Goal: Find specific page/section: Find specific page/section

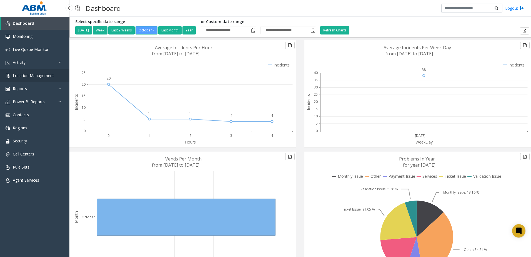
click at [28, 77] on span "Location Management" at bounding box center [33, 75] width 41 height 5
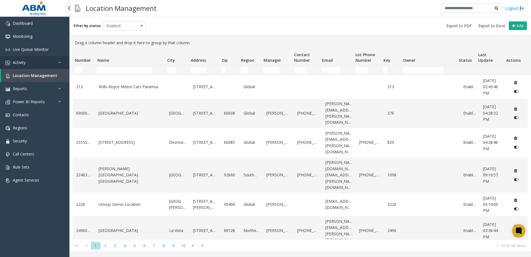
click at [17, 56] on link "Activity" at bounding box center [34, 62] width 69 height 13
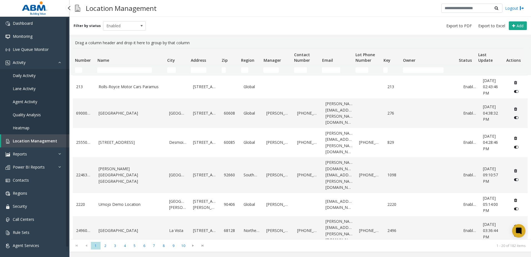
click at [33, 100] on span "Agent Activity" at bounding box center [25, 101] width 24 height 5
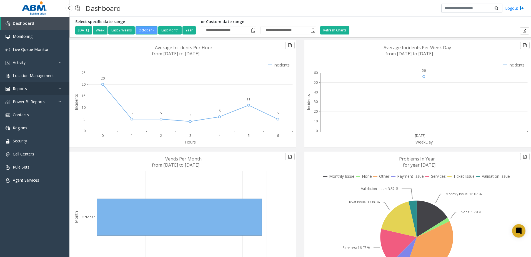
click at [20, 87] on span "Reports" at bounding box center [20, 88] width 14 height 5
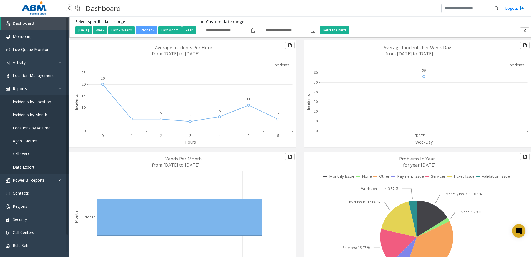
click at [29, 98] on link "Incidents by Location" at bounding box center [34, 101] width 69 height 13
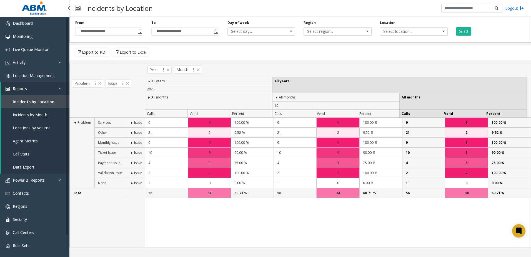
click at [24, 140] on span "Agent Metrics" at bounding box center [25, 140] width 25 height 5
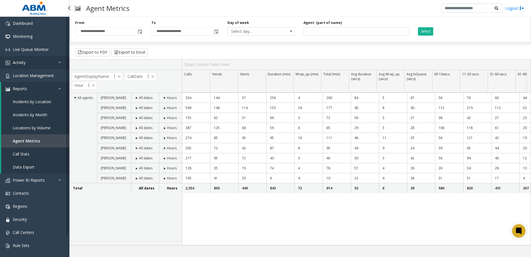
click at [20, 62] on span "Activity" at bounding box center [19, 62] width 13 height 5
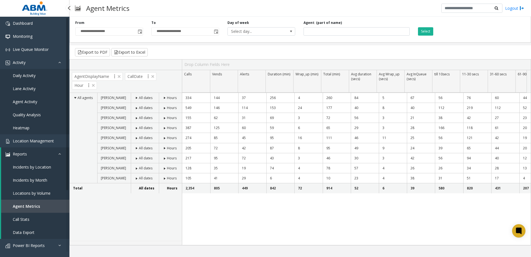
click at [22, 102] on span "Agent Activity" at bounding box center [25, 101] width 24 height 5
